Goal: Navigation & Orientation: Find specific page/section

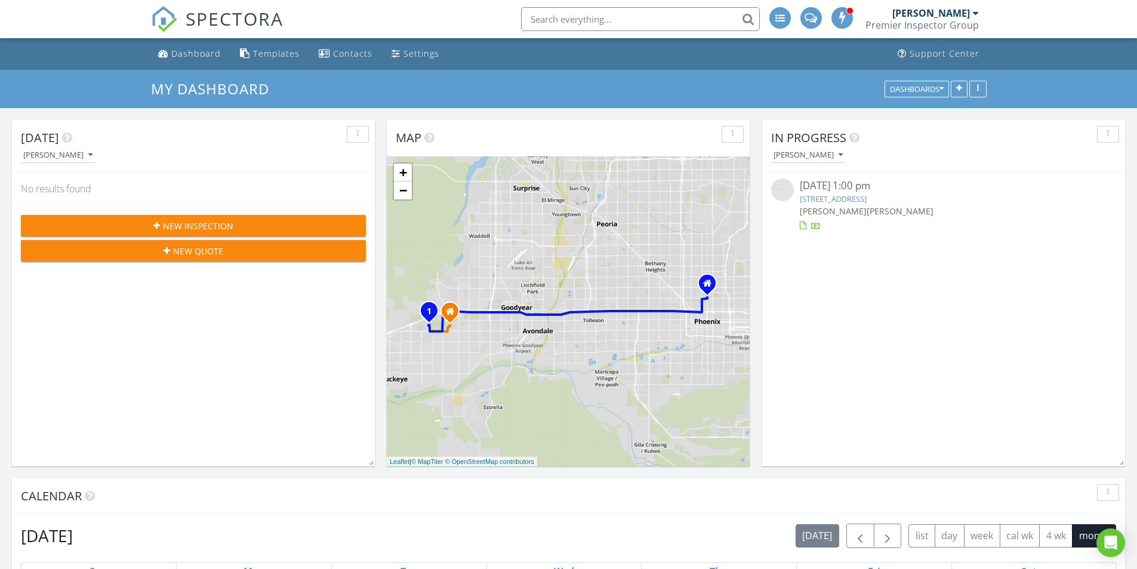
click at [965, 10] on div "[PERSON_NAME]" at bounding box center [932, 13] width 78 height 12
click at [867, 198] on link "[STREET_ADDRESS]" at bounding box center [833, 198] width 67 height 11
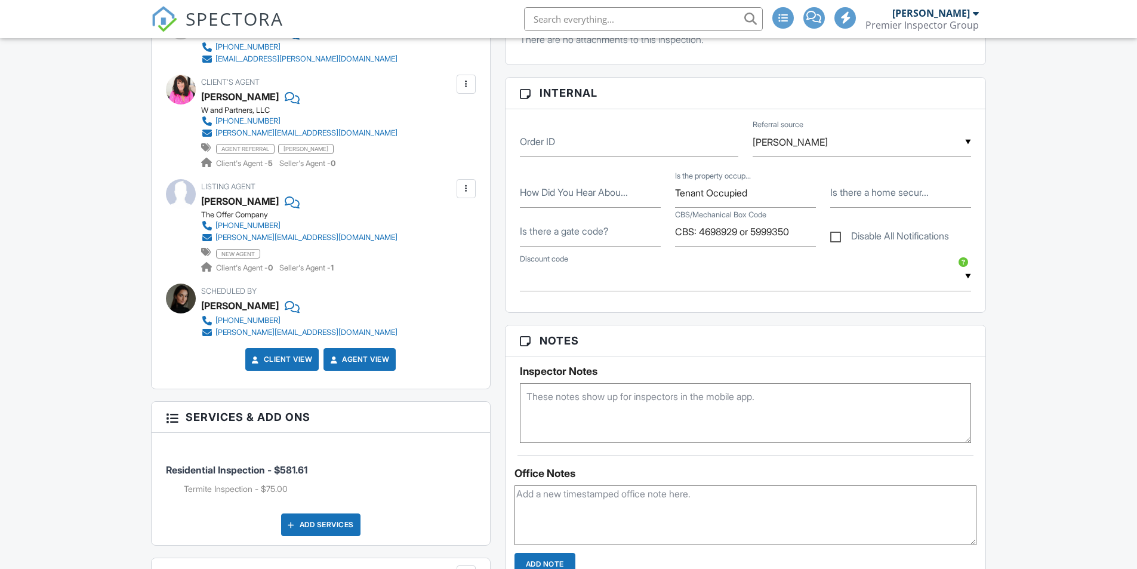
scroll to position [60, 0]
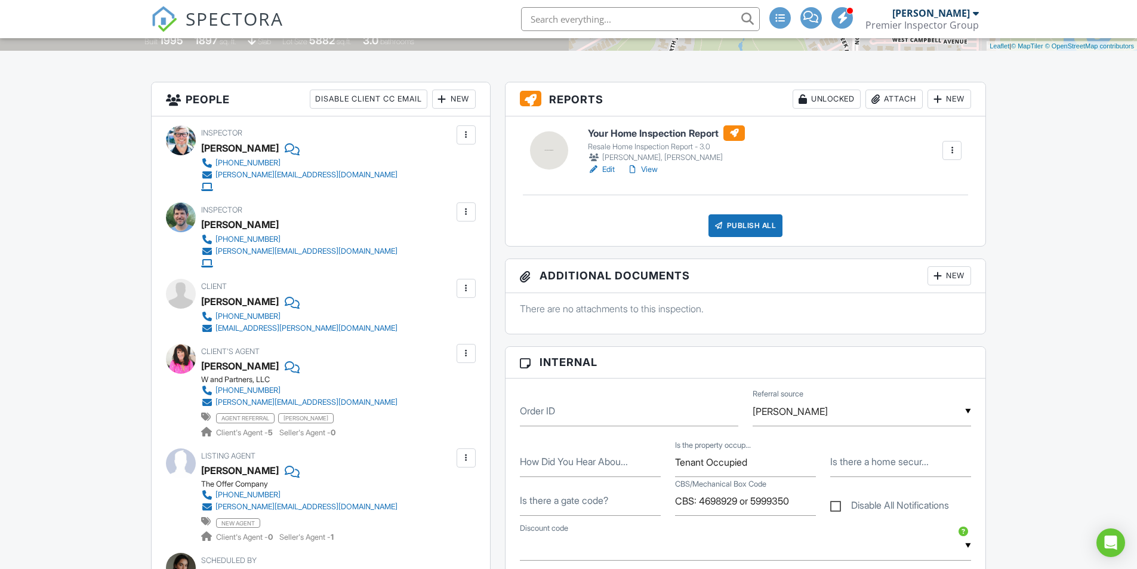
scroll to position [0, 0]
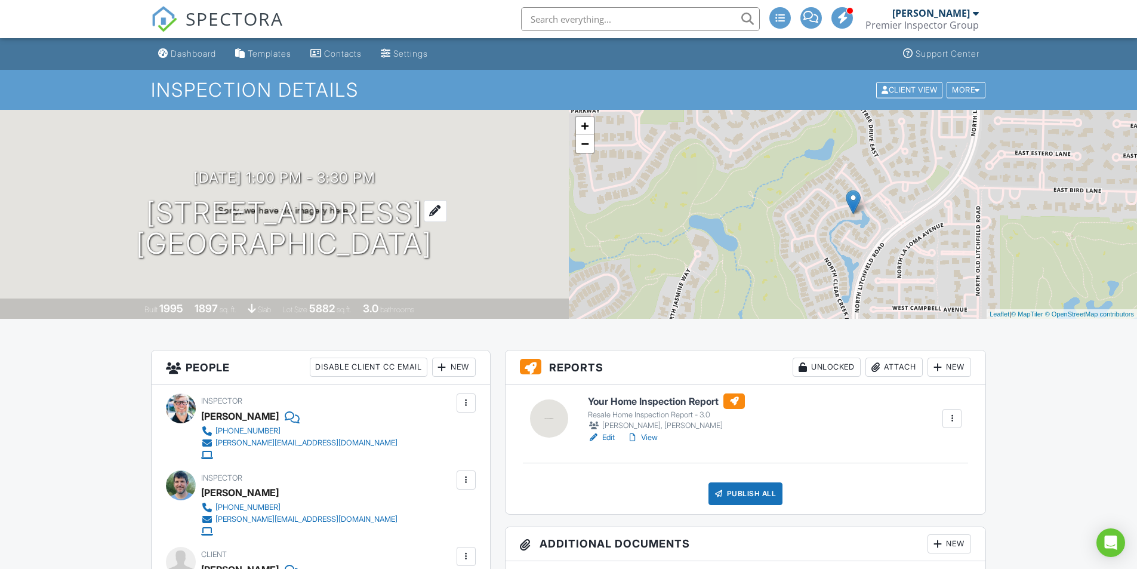
click at [277, 250] on h1 "4643 N Clear Creek Dr Litchfield Park, AZ 85340" at bounding box center [284, 228] width 296 height 63
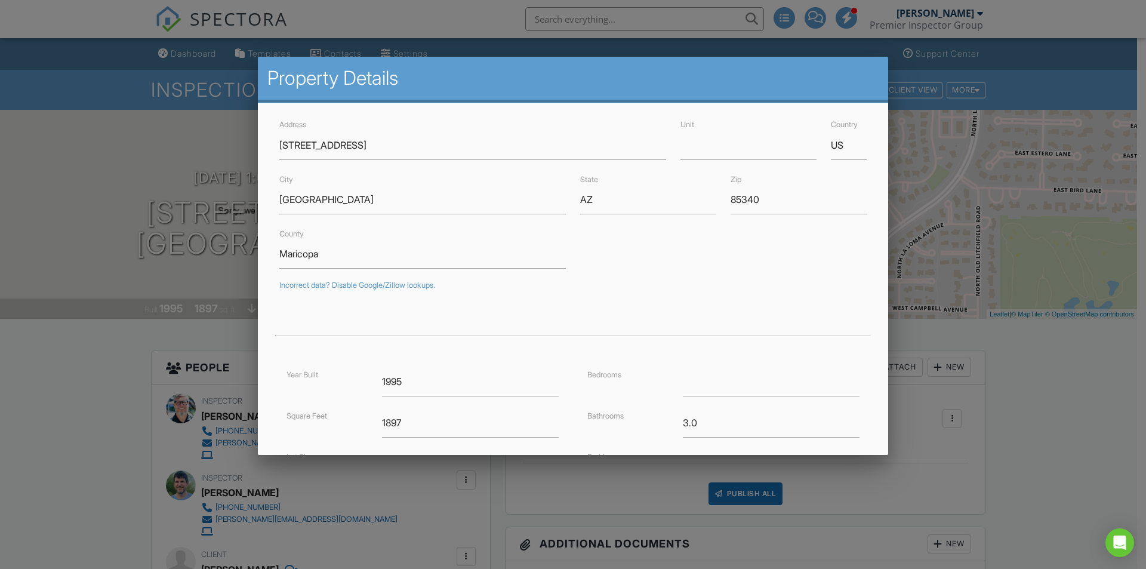
click at [20, 369] on div at bounding box center [573, 295] width 1146 height 711
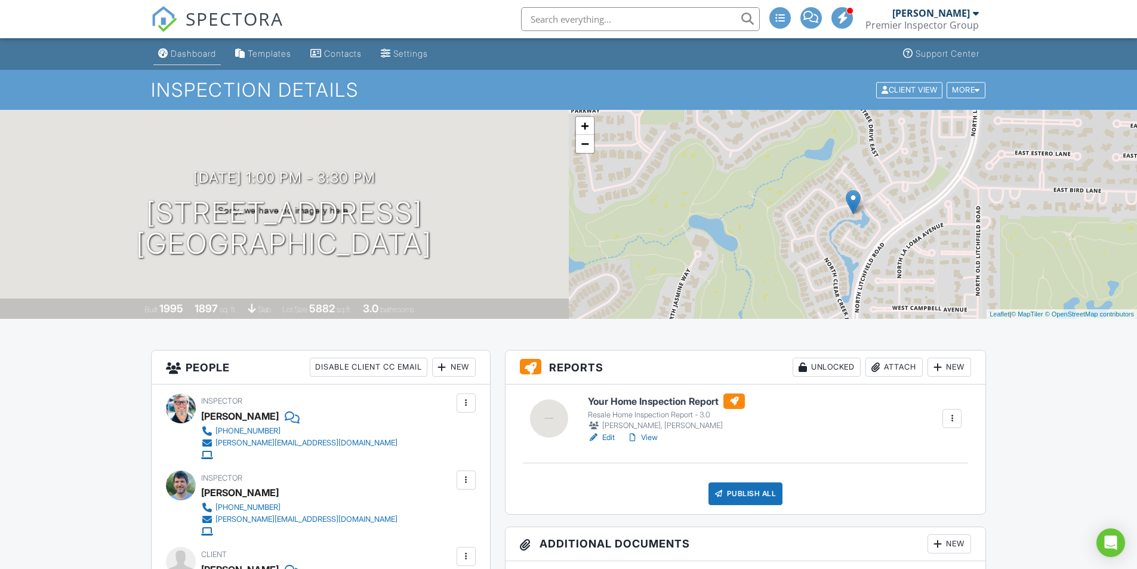
click at [198, 48] on link "Dashboard" at bounding box center [186, 54] width 67 height 22
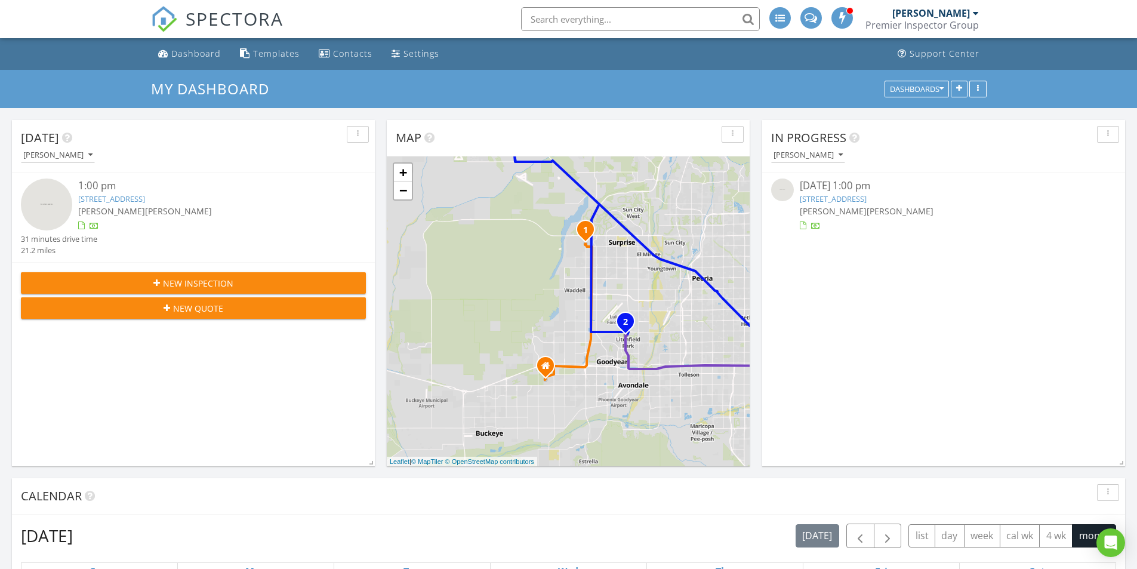
click at [128, 207] on span "[PERSON_NAME]" at bounding box center [111, 210] width 67 height 11
